Goal: Transaction & Acquisition: Purchase product/service

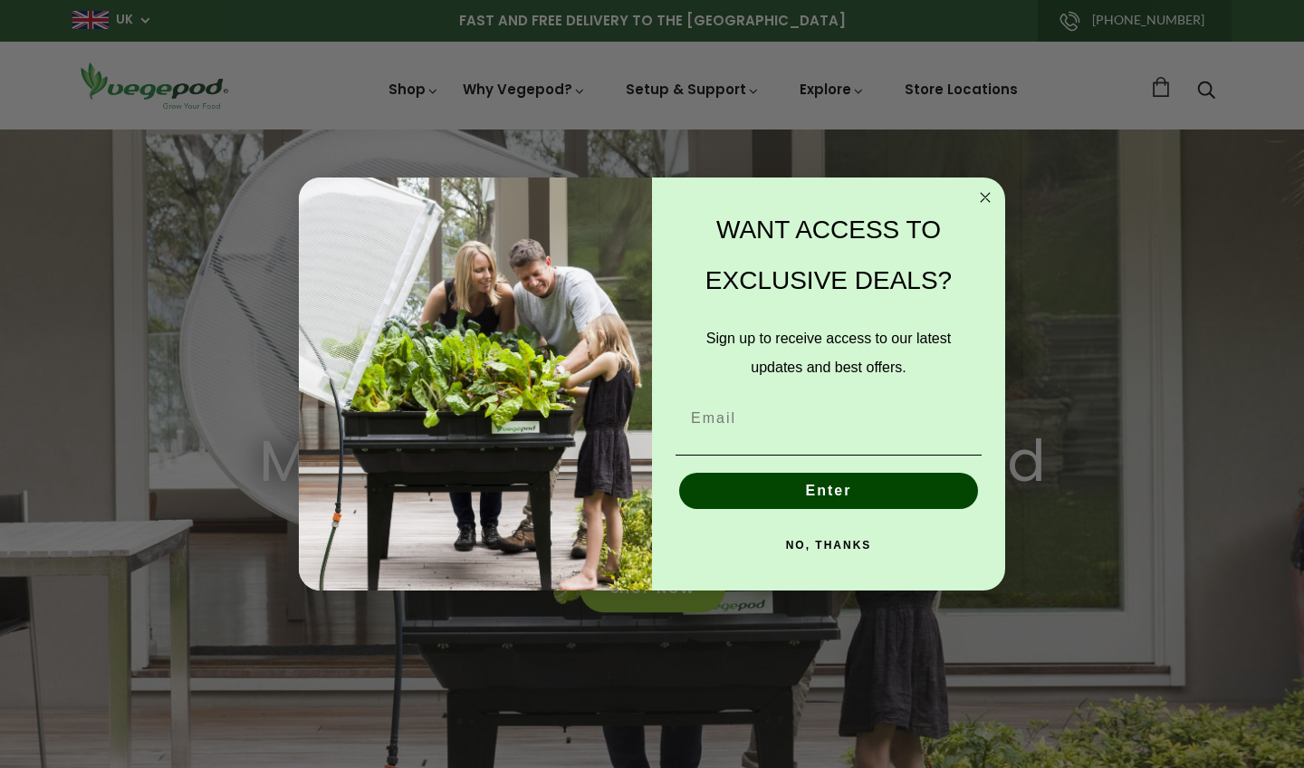
click at [982, 196] on circle "Close dialog" at bounding box center [985, 197] width 21 height 21
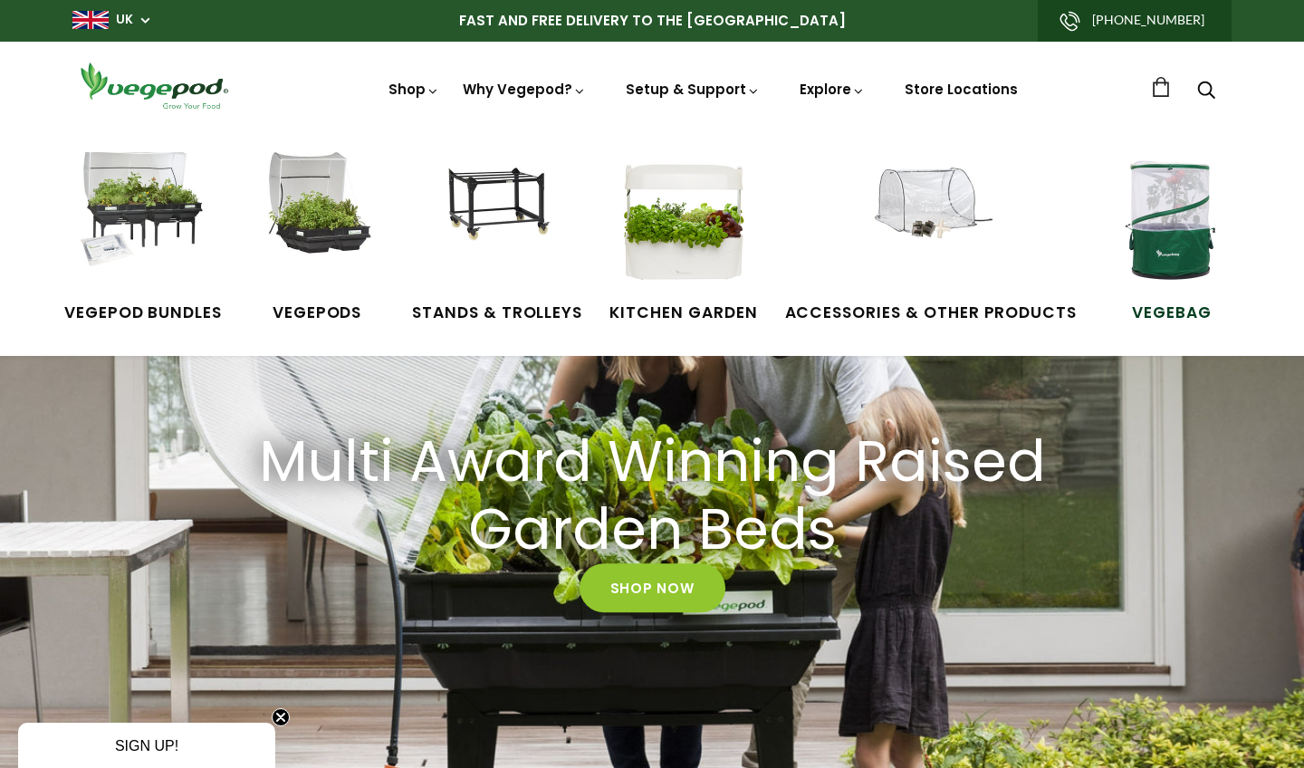
scroll to position [0, 622]
click at [1189, 226] on img at bounding box center [1172, 220] width 136 height 136
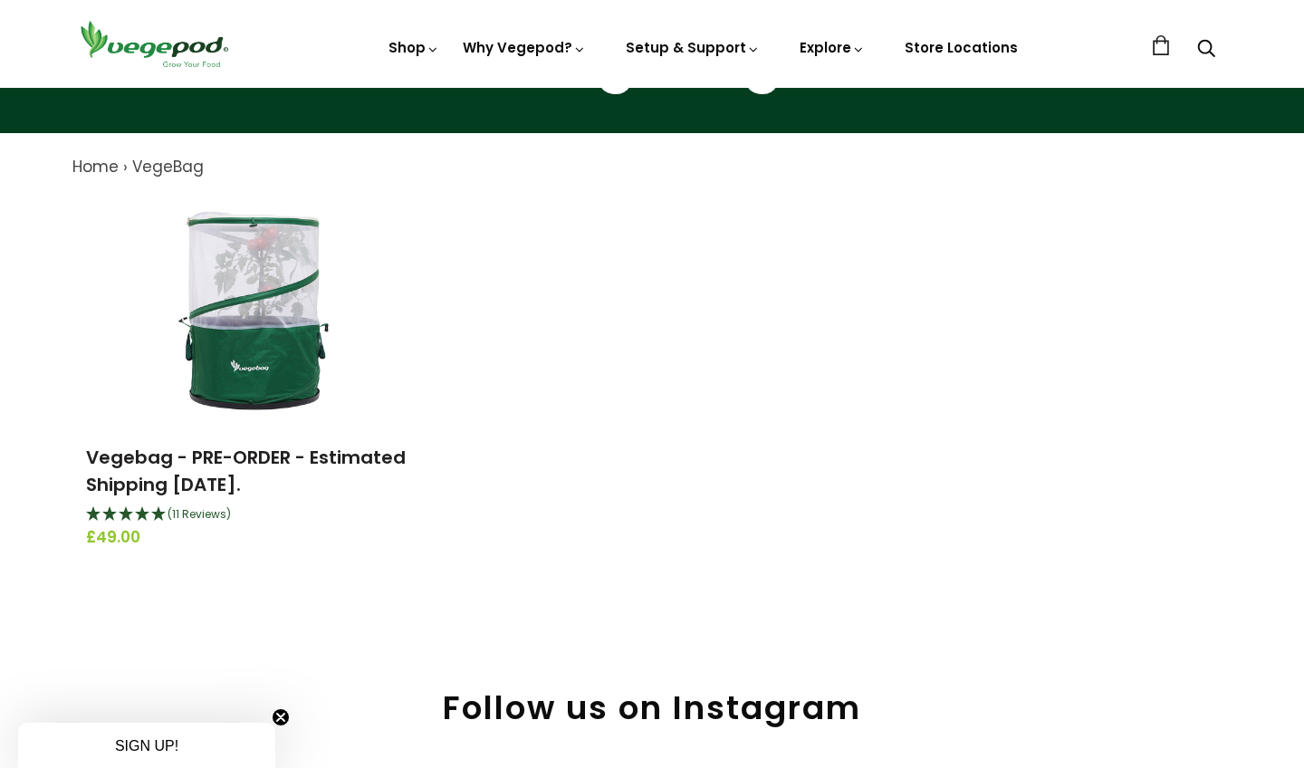
scroll to position [169, 0]
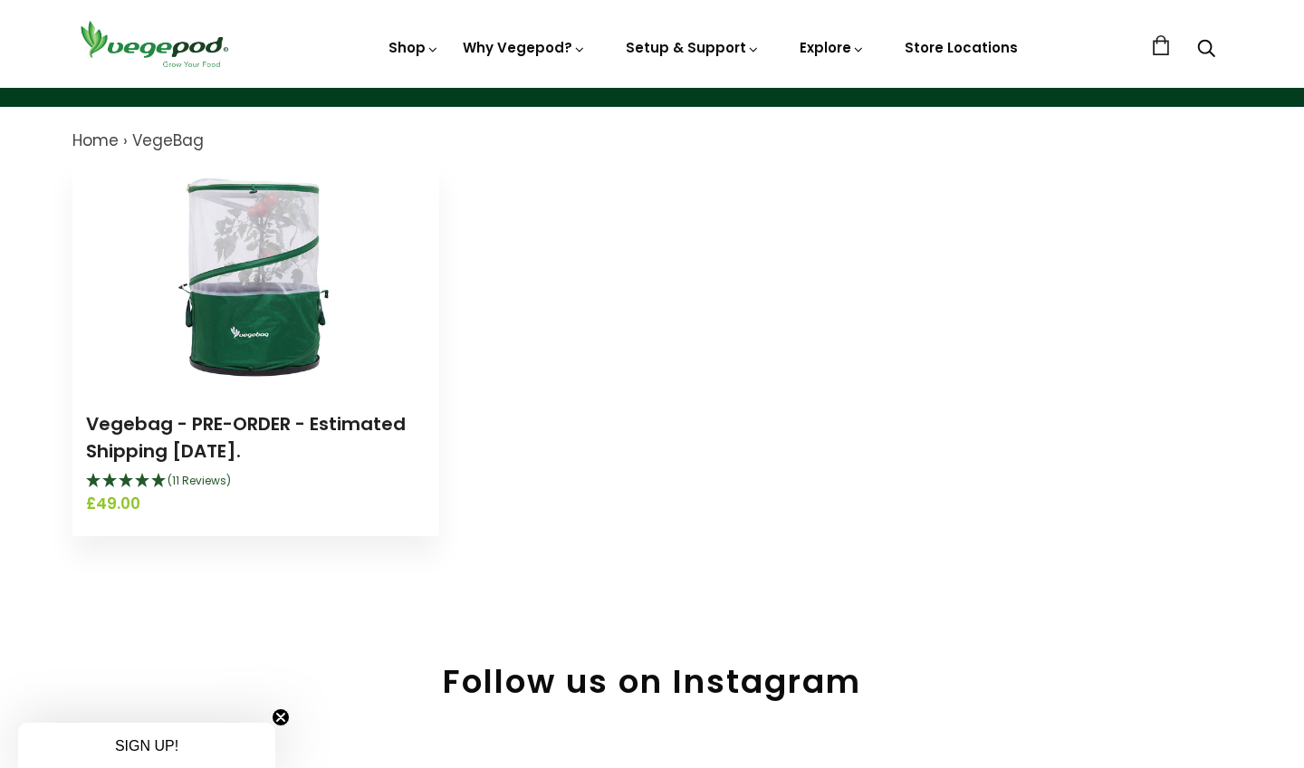
click at [293, 299] on img at bounding box center [256, 277] width 226 height 226
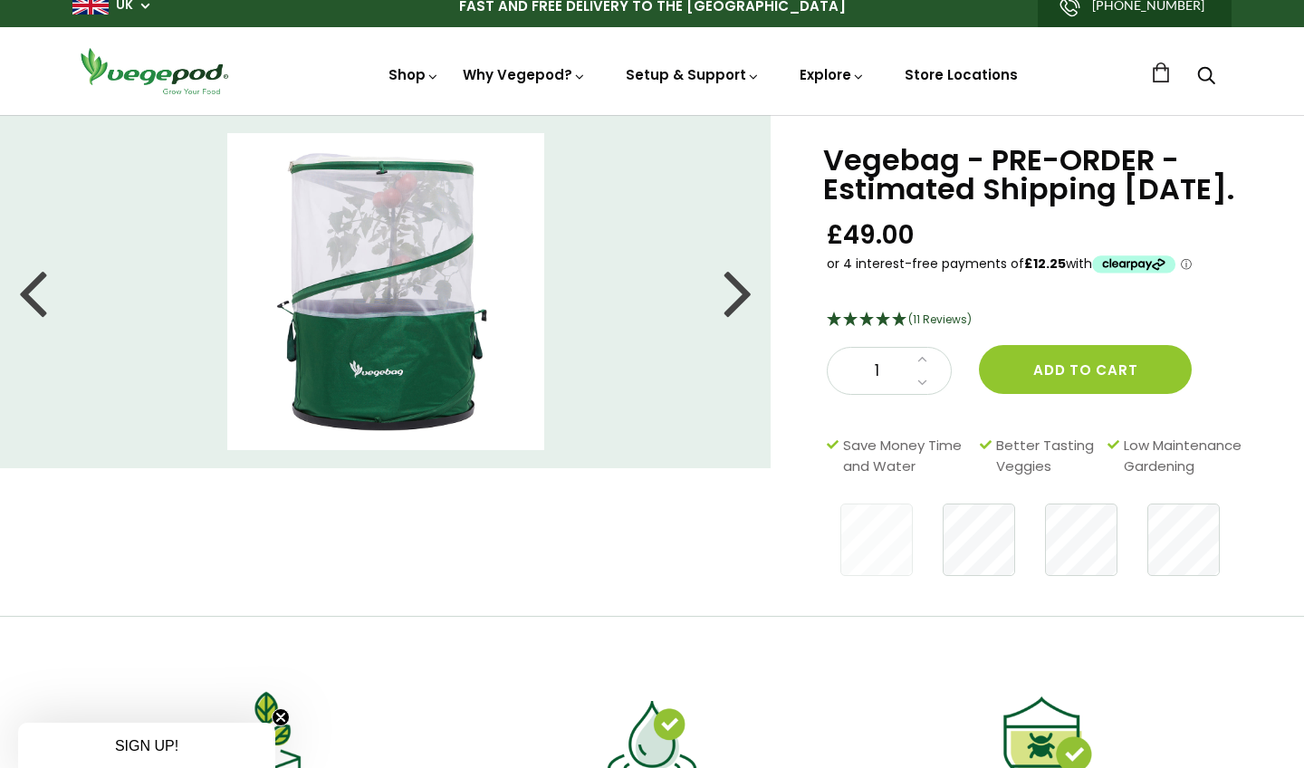
scroll to position [18, 0]
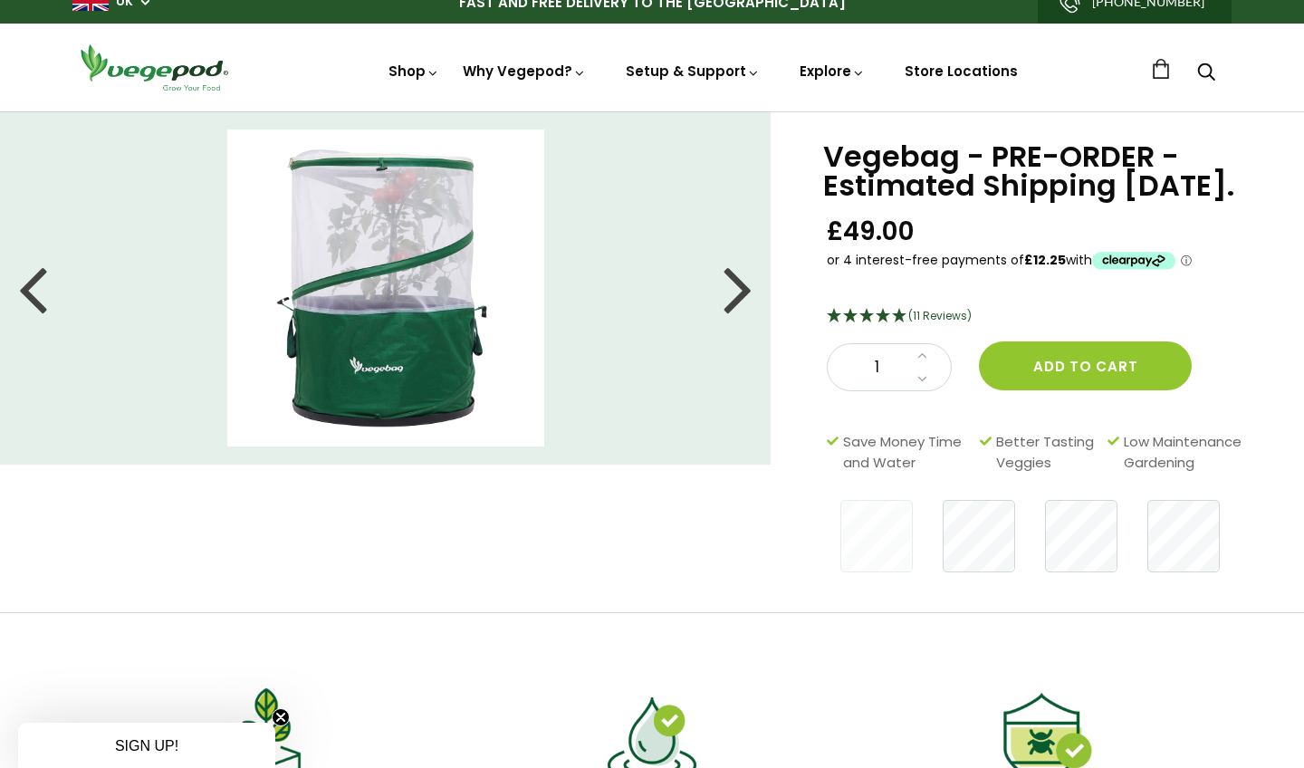
click at [737, 297] on div at bounding box center [737, 287] width 29 height 81
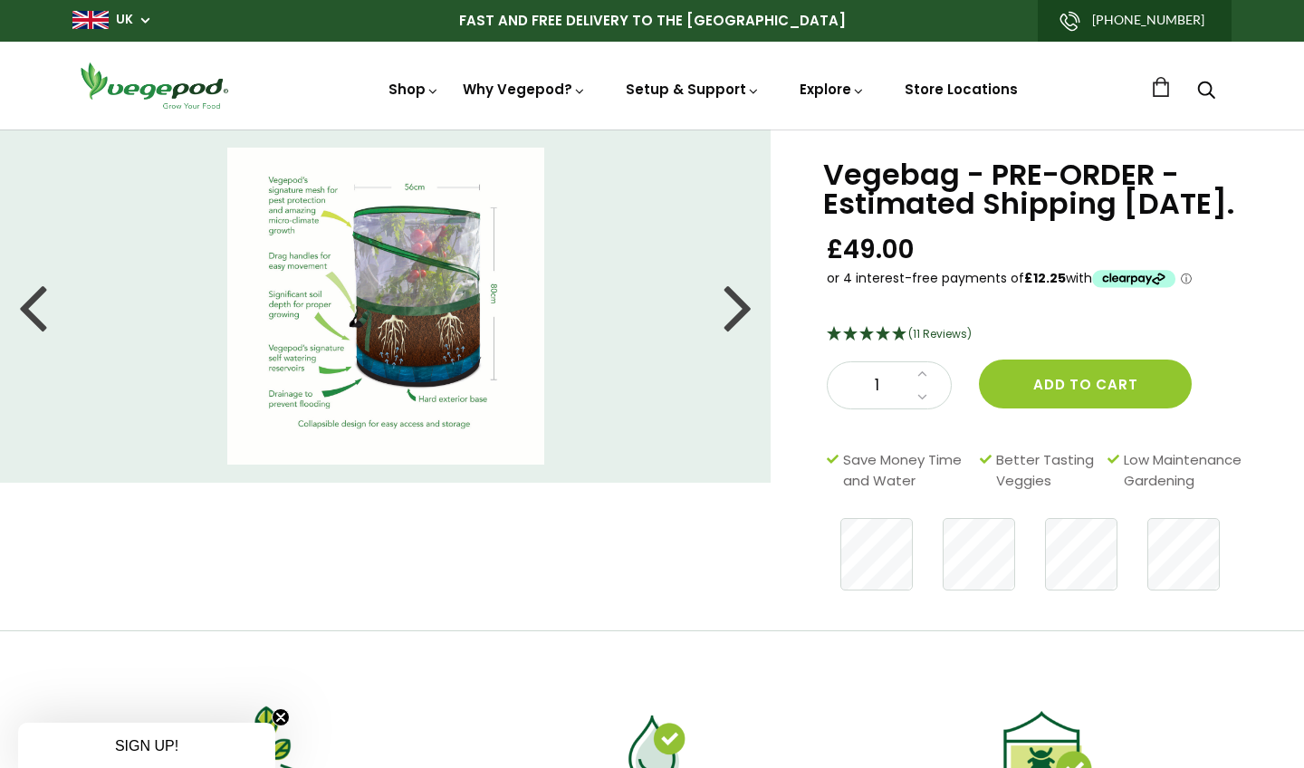
scroll to position [0, 0]
click at [741, 324] on div at bounding box center [737, 305] width 29 height 81
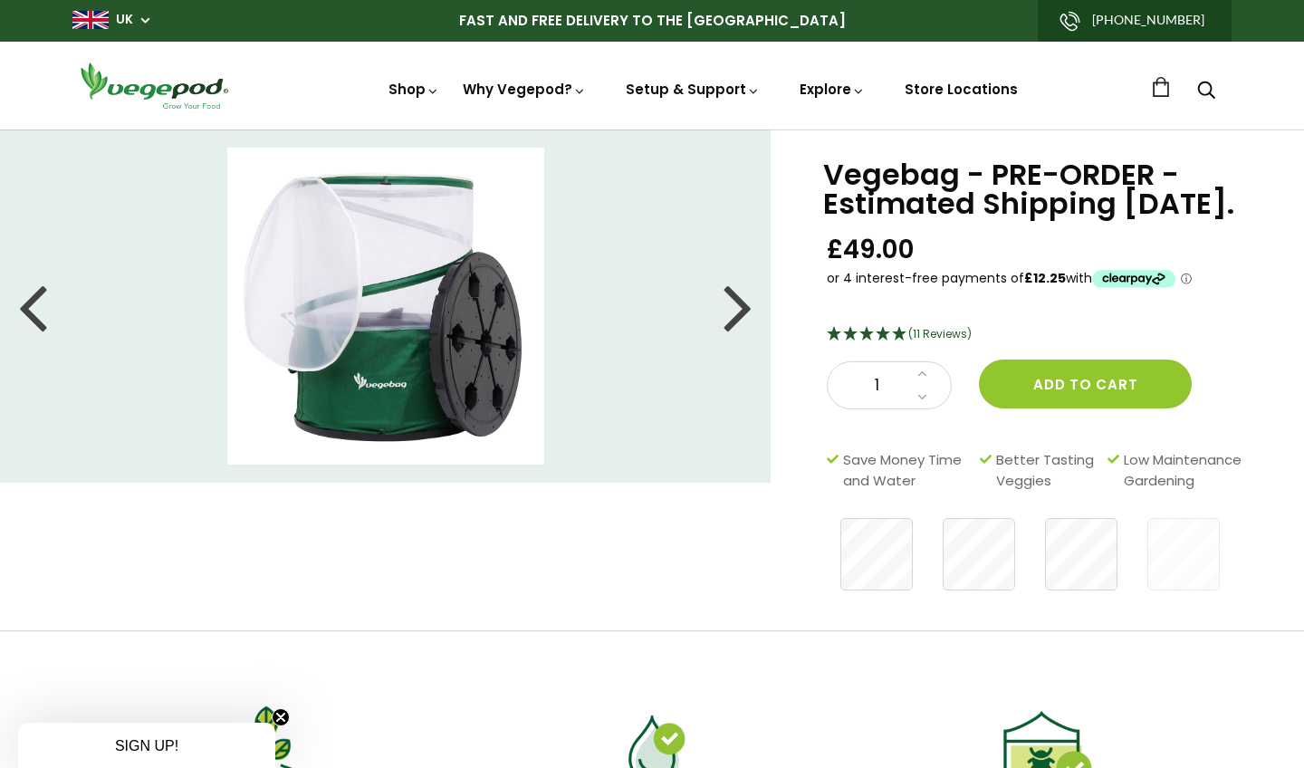
click at [741, 324] on div at bounding box center [737, 305] width 29 height 81
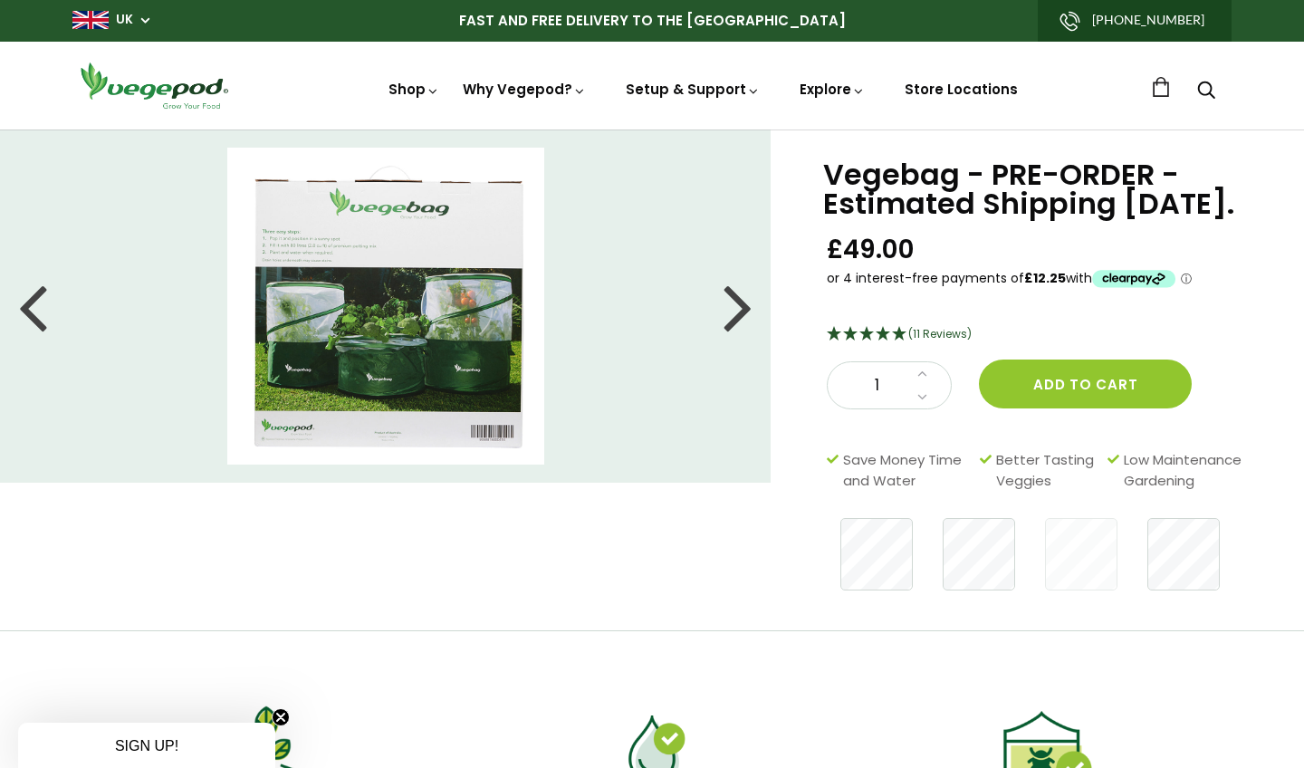
click at [741, 324] on div at bounding box center [737, 305] width 29 height 81
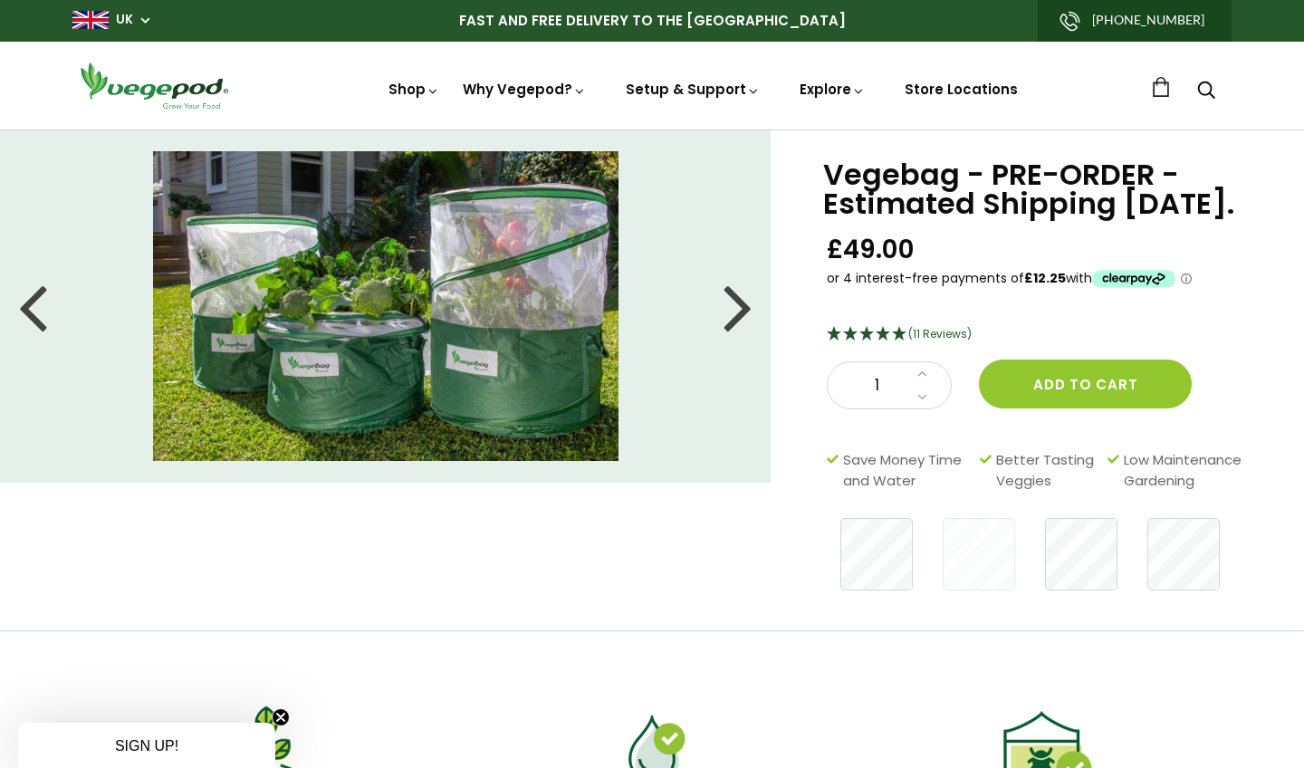
click at [741, 324] on div at bounding box center [737, 305] width 29 height 81
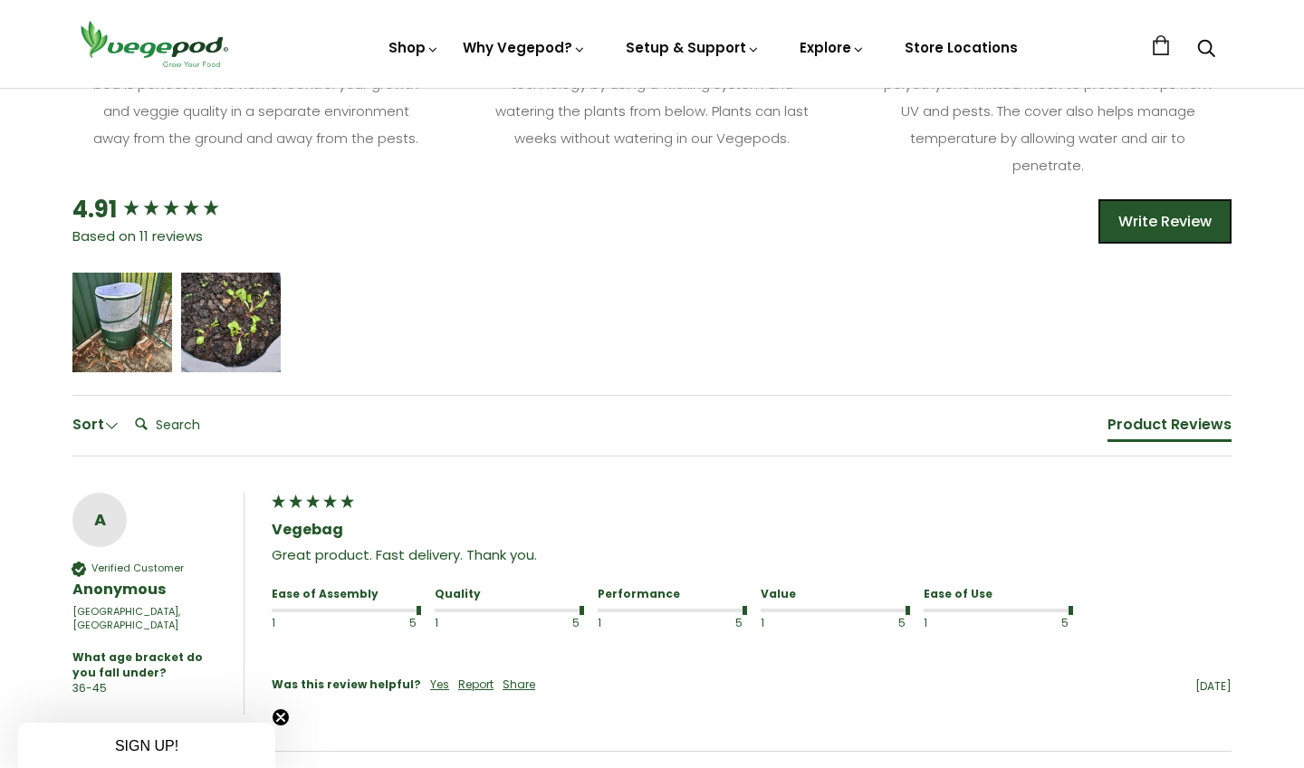
scroll to position [862, 0]
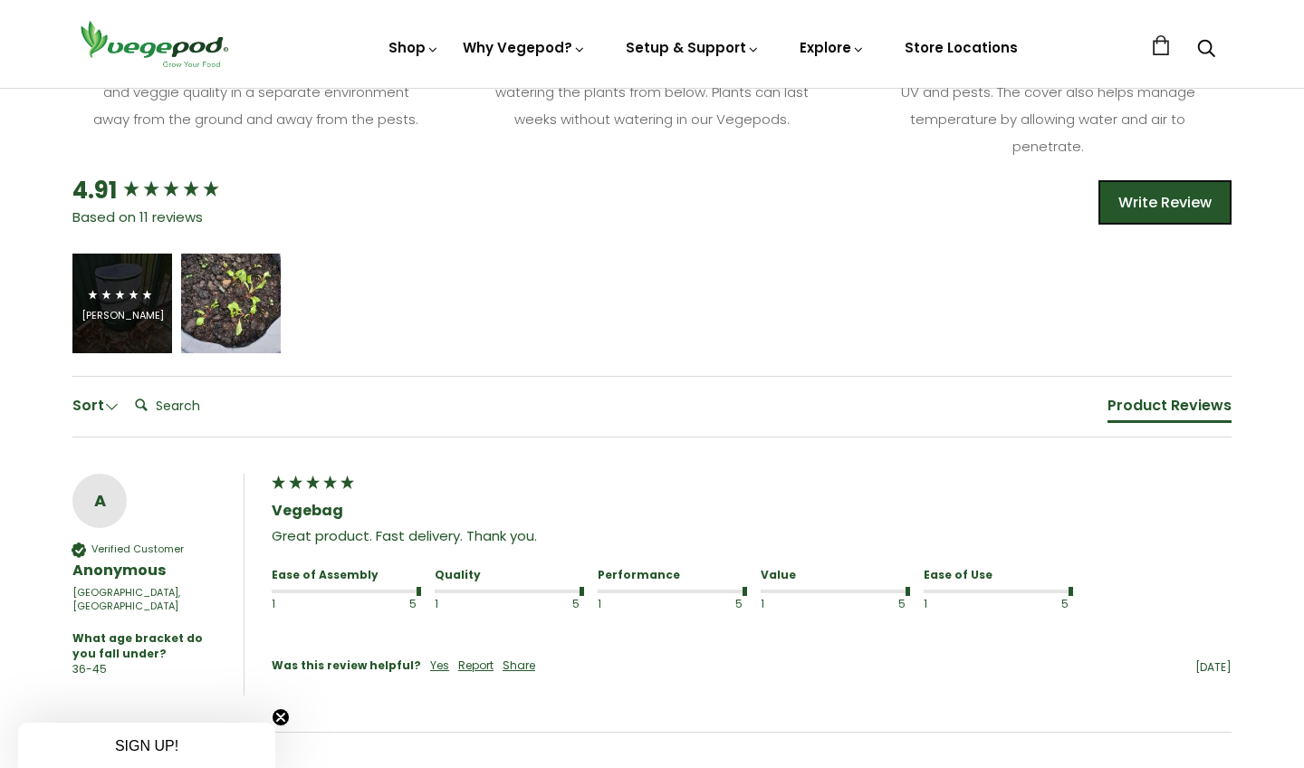
click at [107, 322] on div "Frances Higinbotham" at bounding box center [122, 316] width 82 height 14
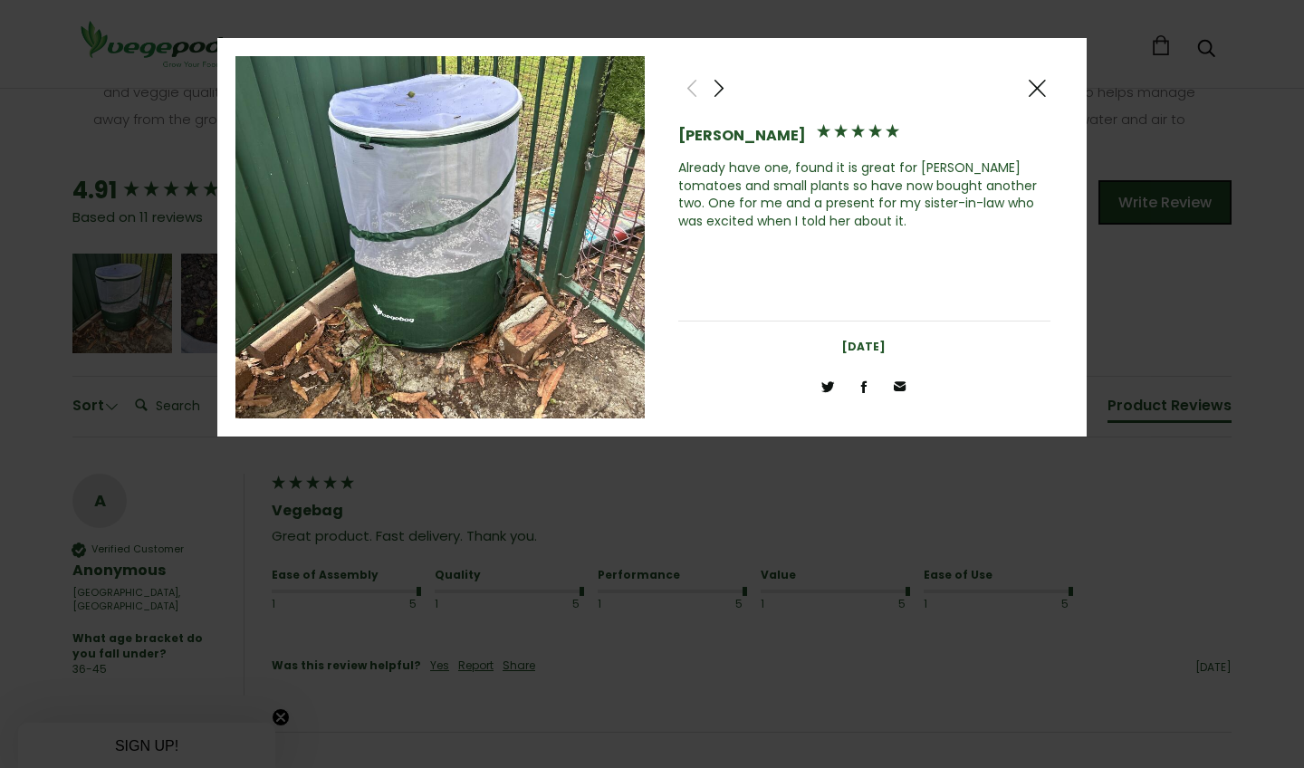
click at [717, 84] on span at bounding box center [719, 88] width 22 height 23
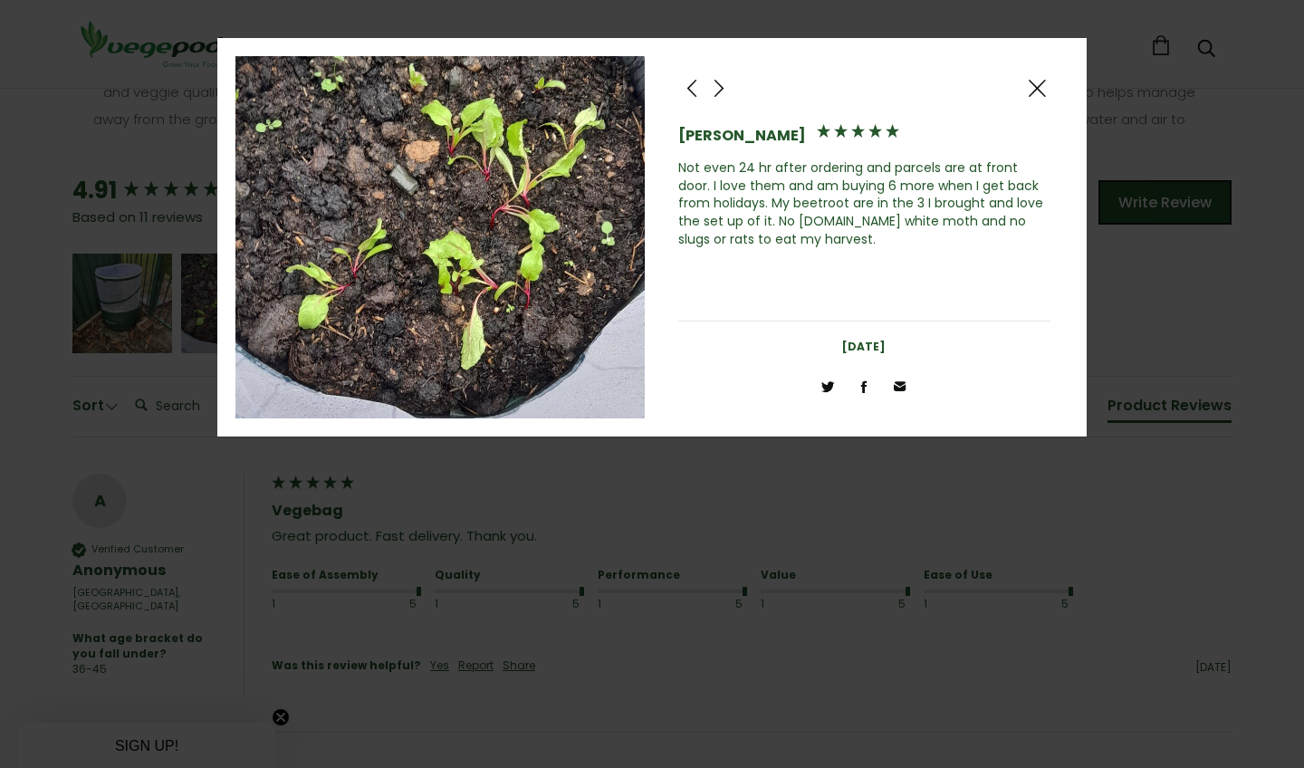
click at [1036, 85] on span at bounding box center [1037, 88] width 22 height 23
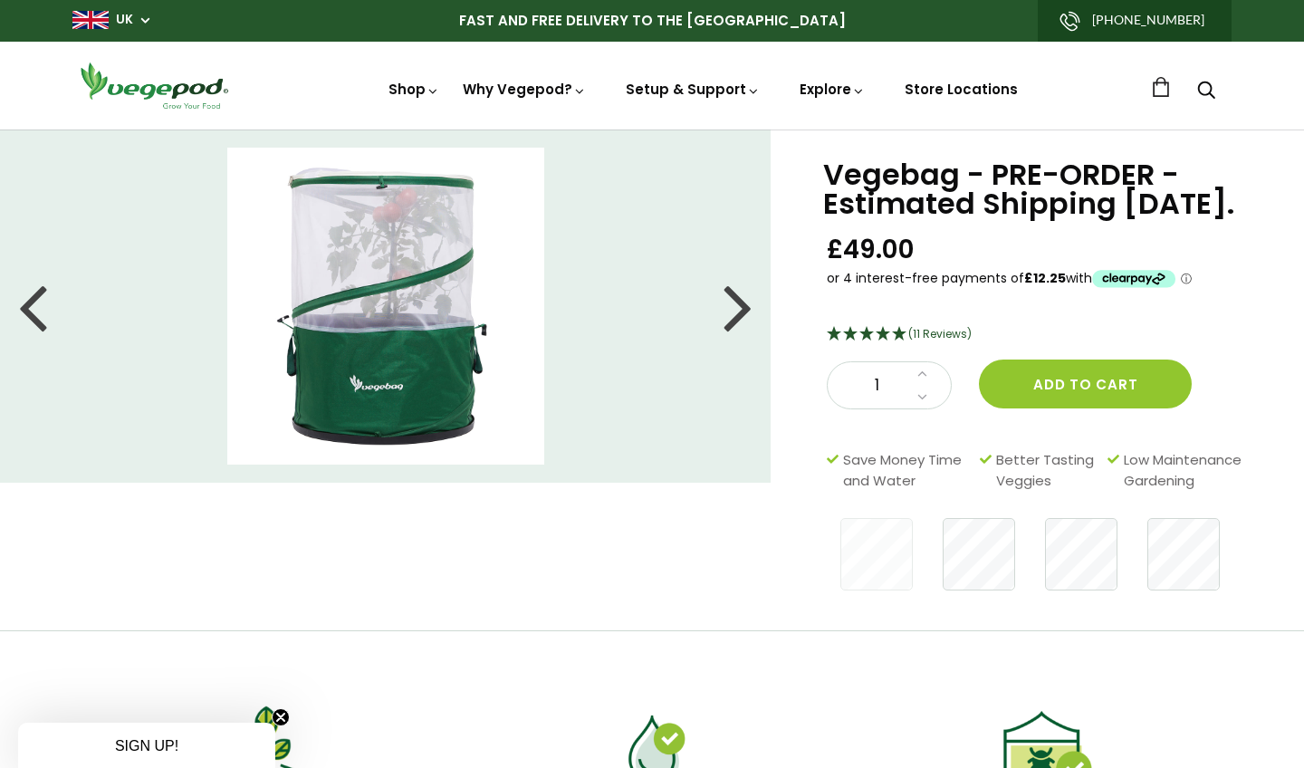
scroll to position [0, 0]
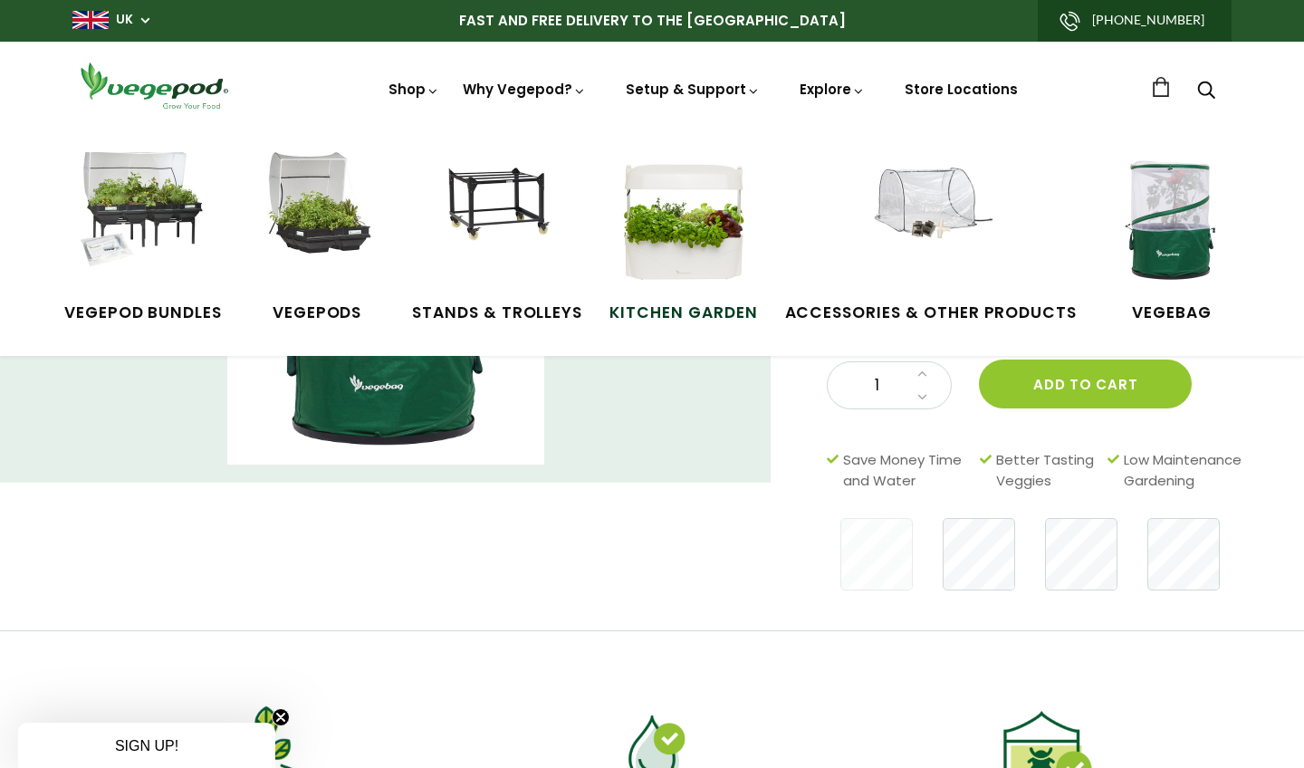
click at [711, 186] on img at bounding box center [684, 220] width 136 height 136
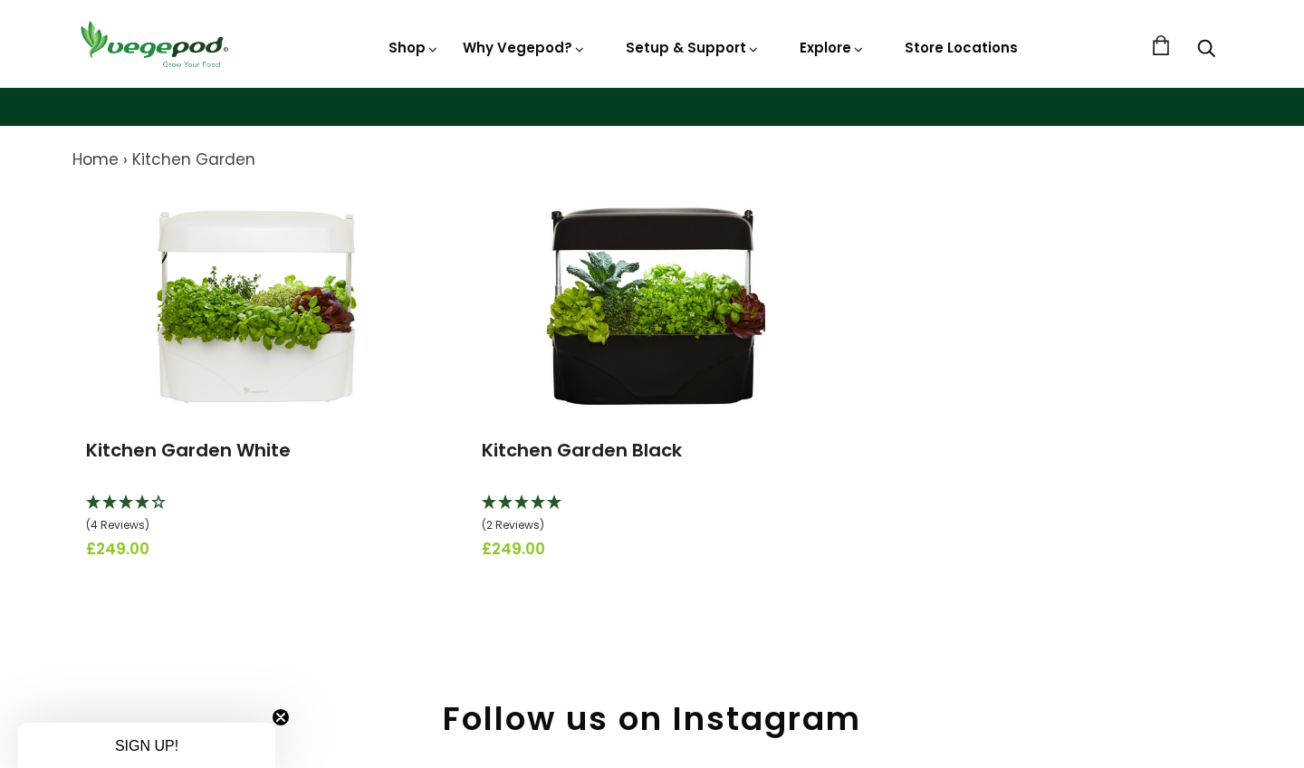
scroll to position [155, 0]
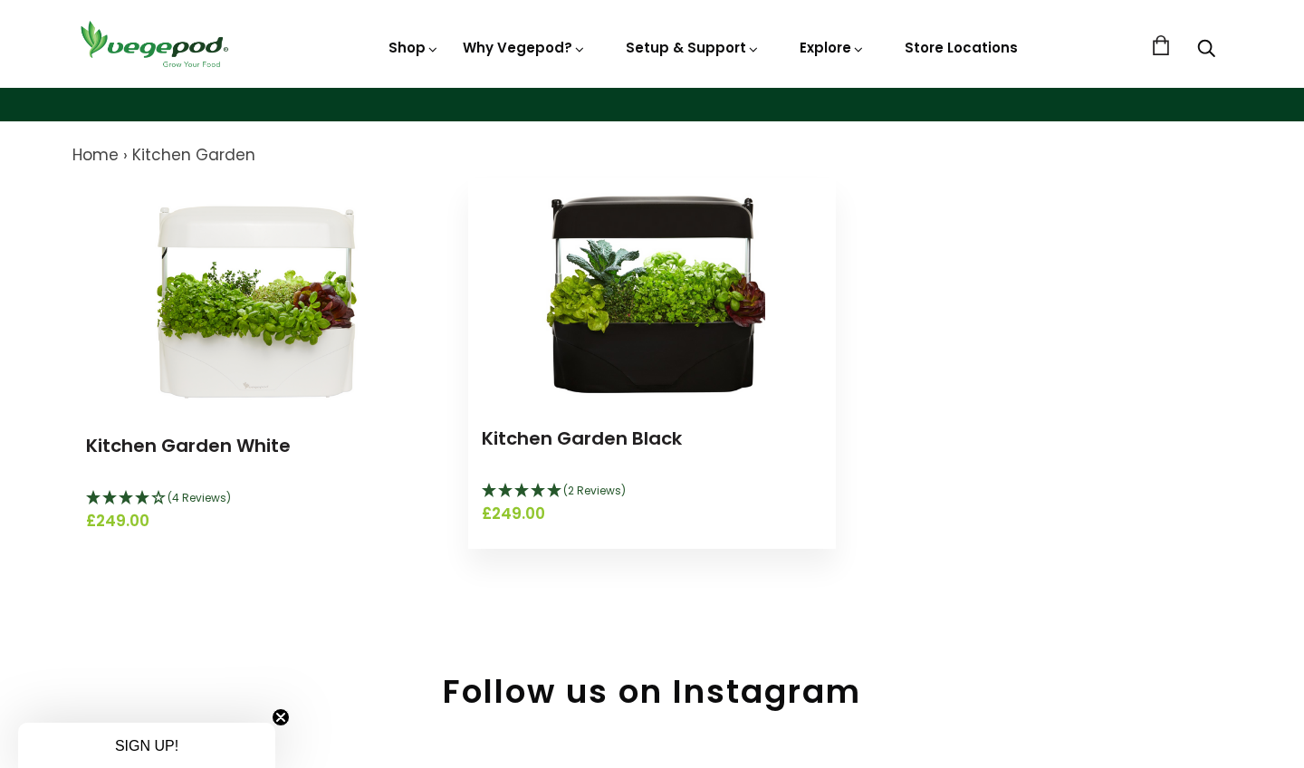
click at [644, 305] on img at bounding box center [652, 291] width 226 height 226
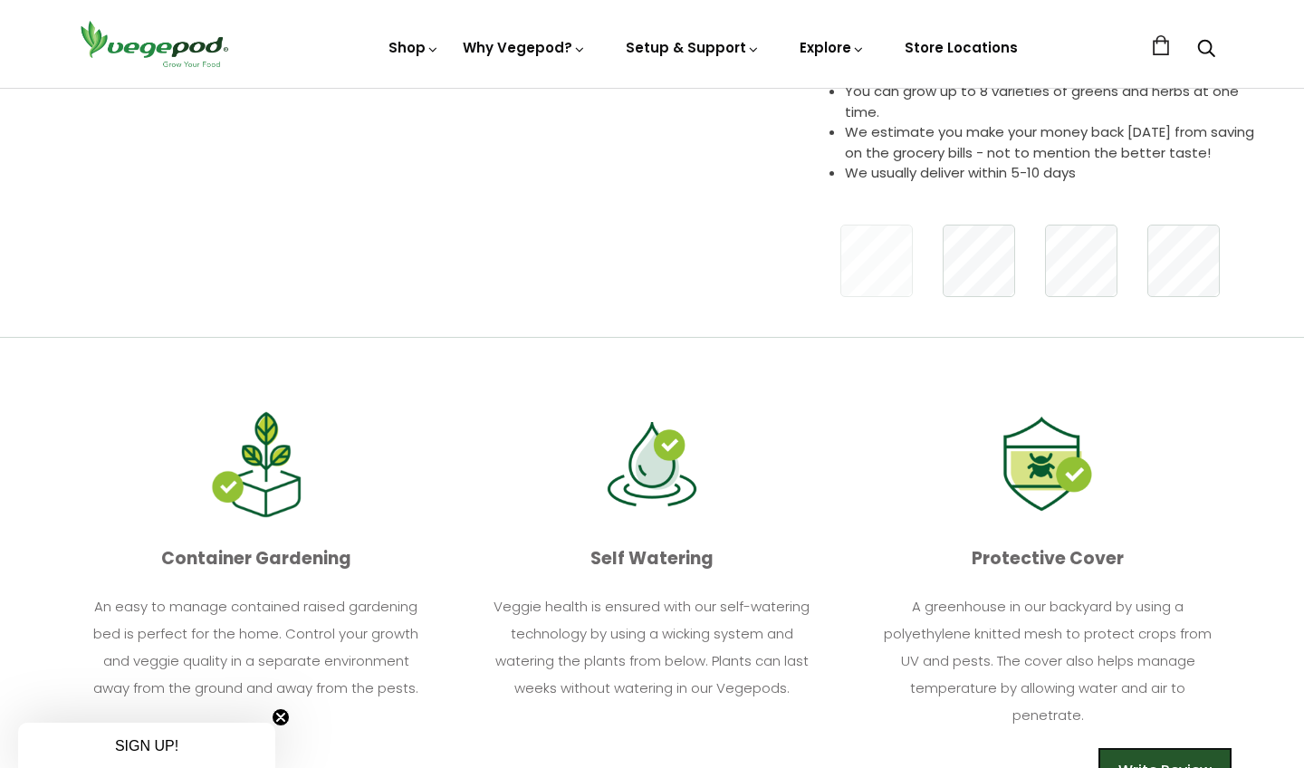
scroll to position [439, 0]
